Goal: Information Seeking & Learning: Learn about a topic

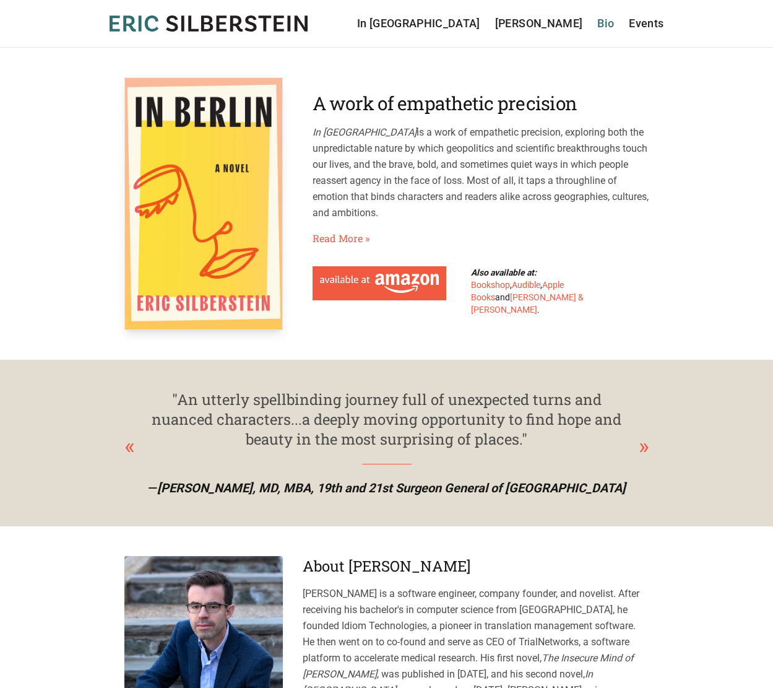
click at [598, 24] on link "Bio" at bounding box center [605, 23] width 17 height 17
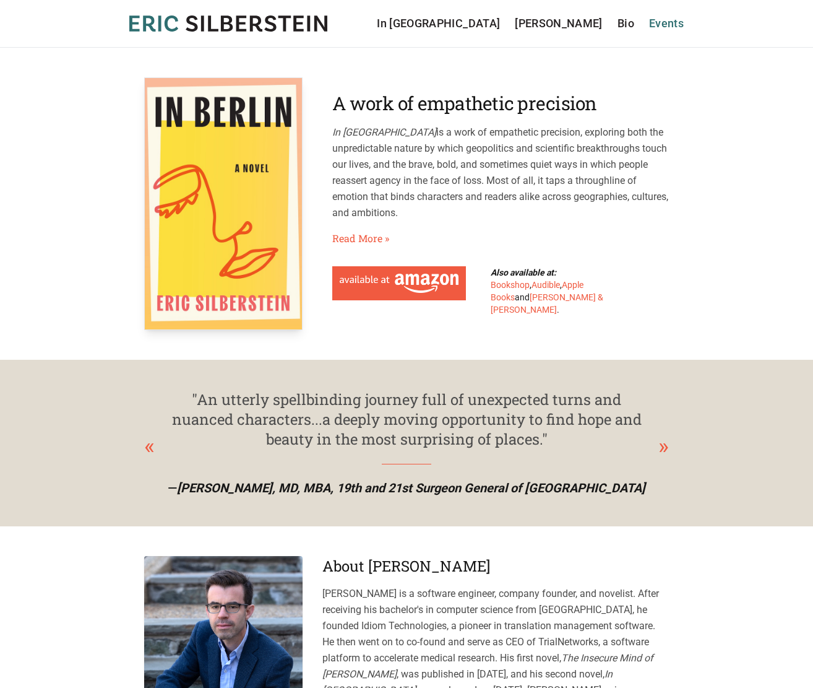
click at [655, 25] on link "Events" at bounding box center [666, 23] width 35 height 17
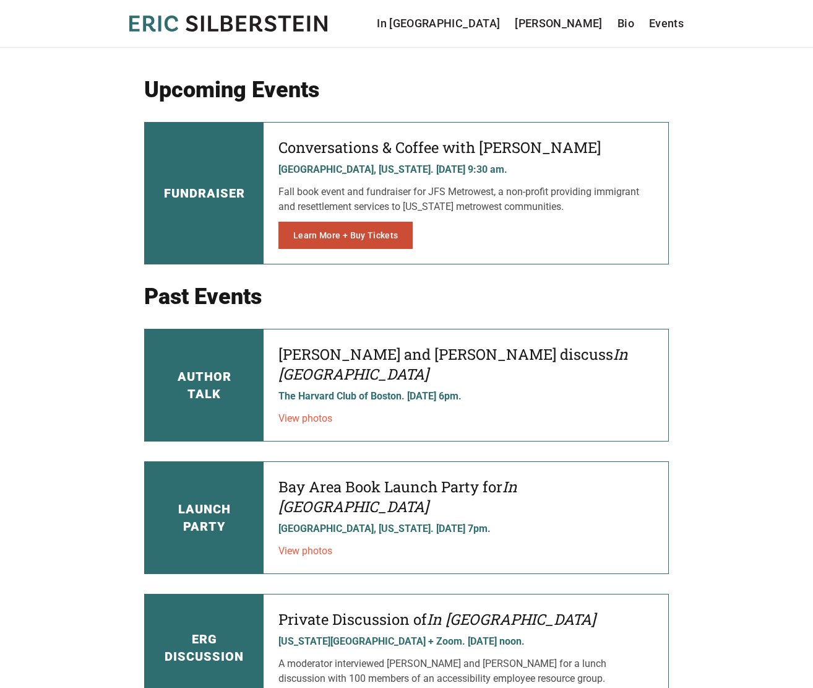
click at [331, 230] on link "Learn More + Buy Tickets" at bounding box center [345, 235] width 134 height 27
